Goal: Task Accomplishment & Management: Manage account settings

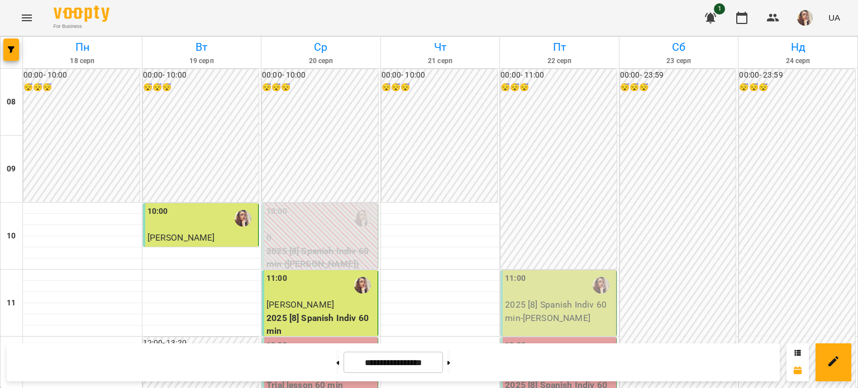
scroll to position [98, 0]
click at [299, 379] on p "Trial lesson 60 min" at bounding box center [320, 385] width 109 height 13
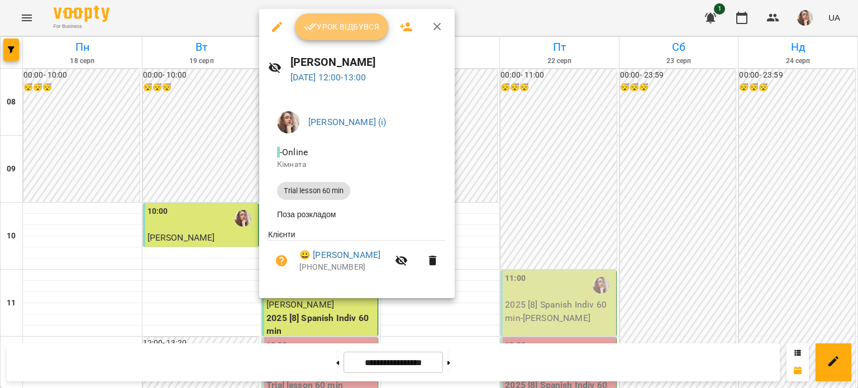
click at [328, 13] on button "Урок відбувся" at bounding box center [342, 26] width 94 height 27
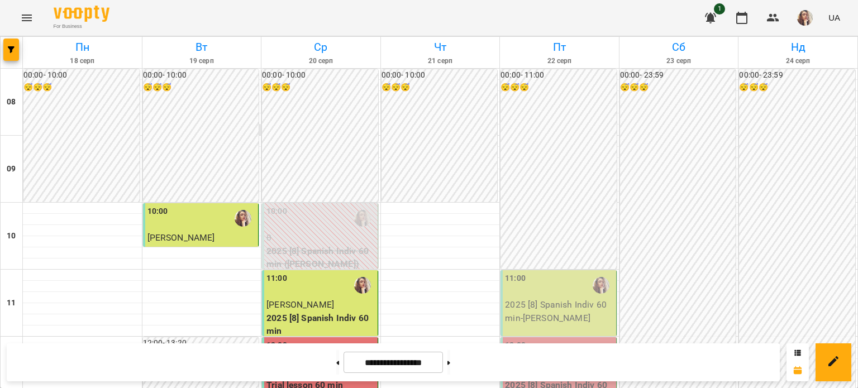
scroll to position [378, 0]
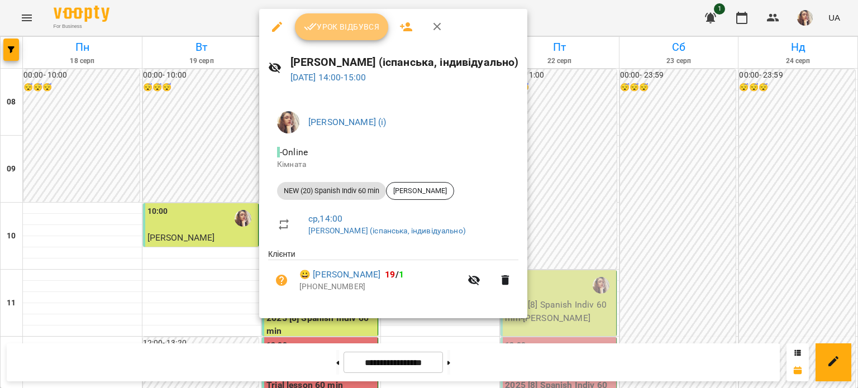
click at [307, 26] on icon "button" at bounding box center [310, 26] width 13 height 13
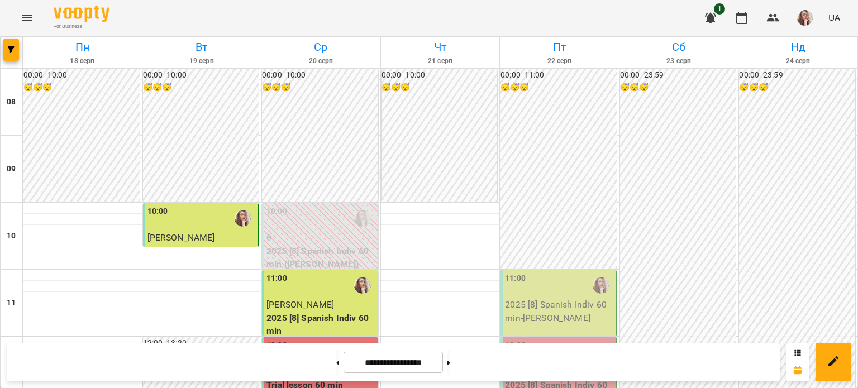
scroll to position [390, 0]
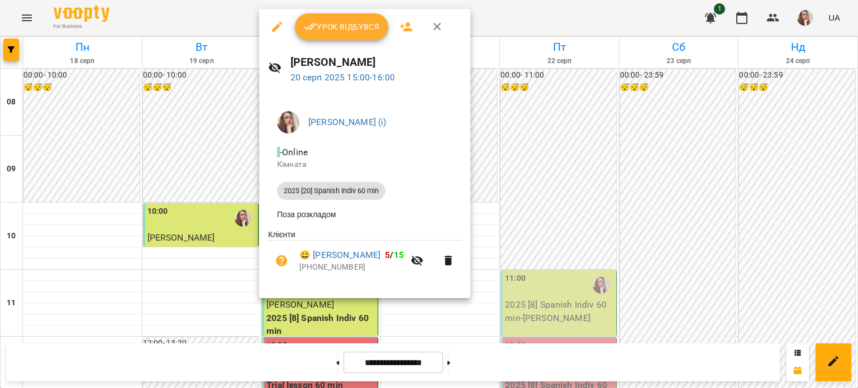
click at [311, 26] on icon "button" at bounding box center [310, 26] width 13 height 13
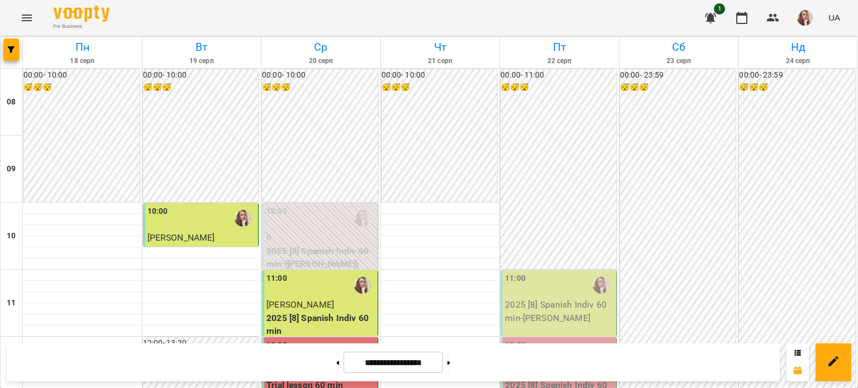
scroll to position [498, 0]
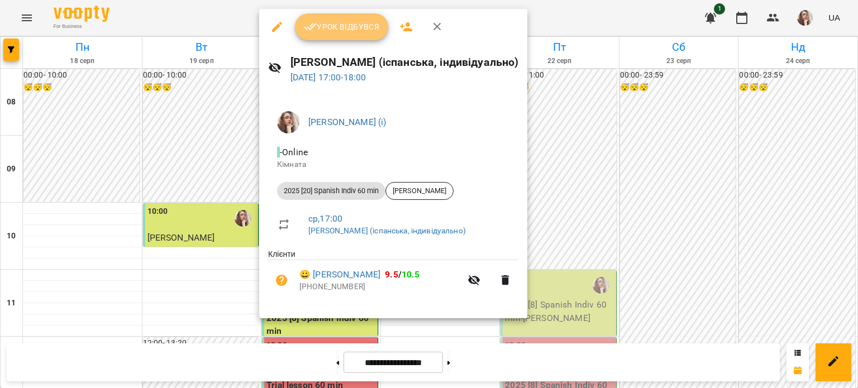
click at [335, 32] on span "Урок відбувся" at bounding box center [342, 26] width 76 height 13
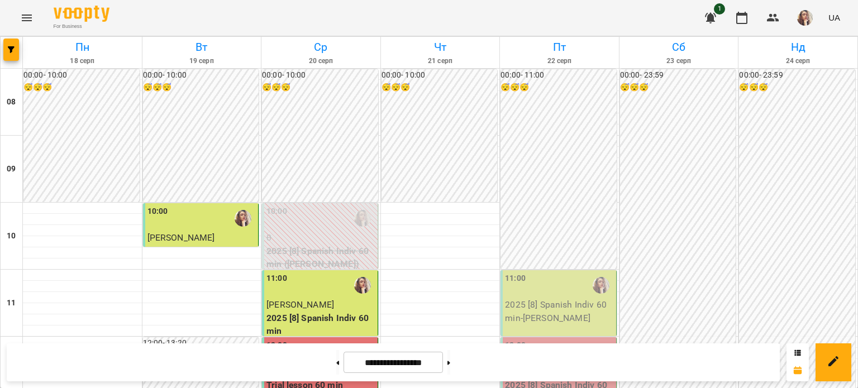
scroll to position [543, 0]
